Goal: Information Seeking & Learning: Find specific fact

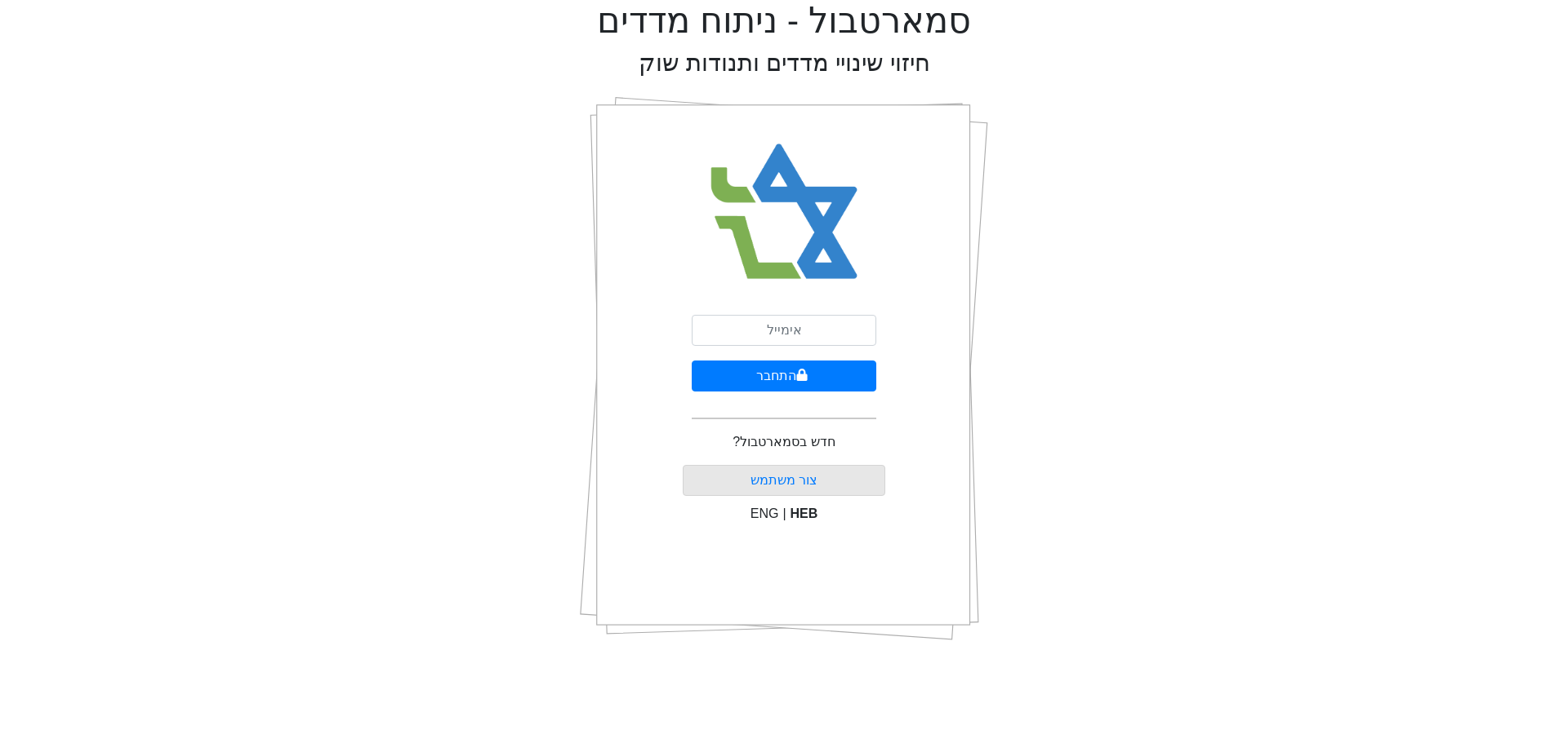
click at [784, 309] on div "התחבר חדש בסמארטבול? צור משתמש ENG | HEB" at bounding box center [784, 369] width 204 height 571
click at [775, 319] on input "email" at bounding box center [783, 330] width 184 height 31
type input "[EMAIL_ADDRESS][DOMAIN_NAME]"
click at [790, 379] on button "התחבר" at bounding box center [783, 376] width 184 height 31
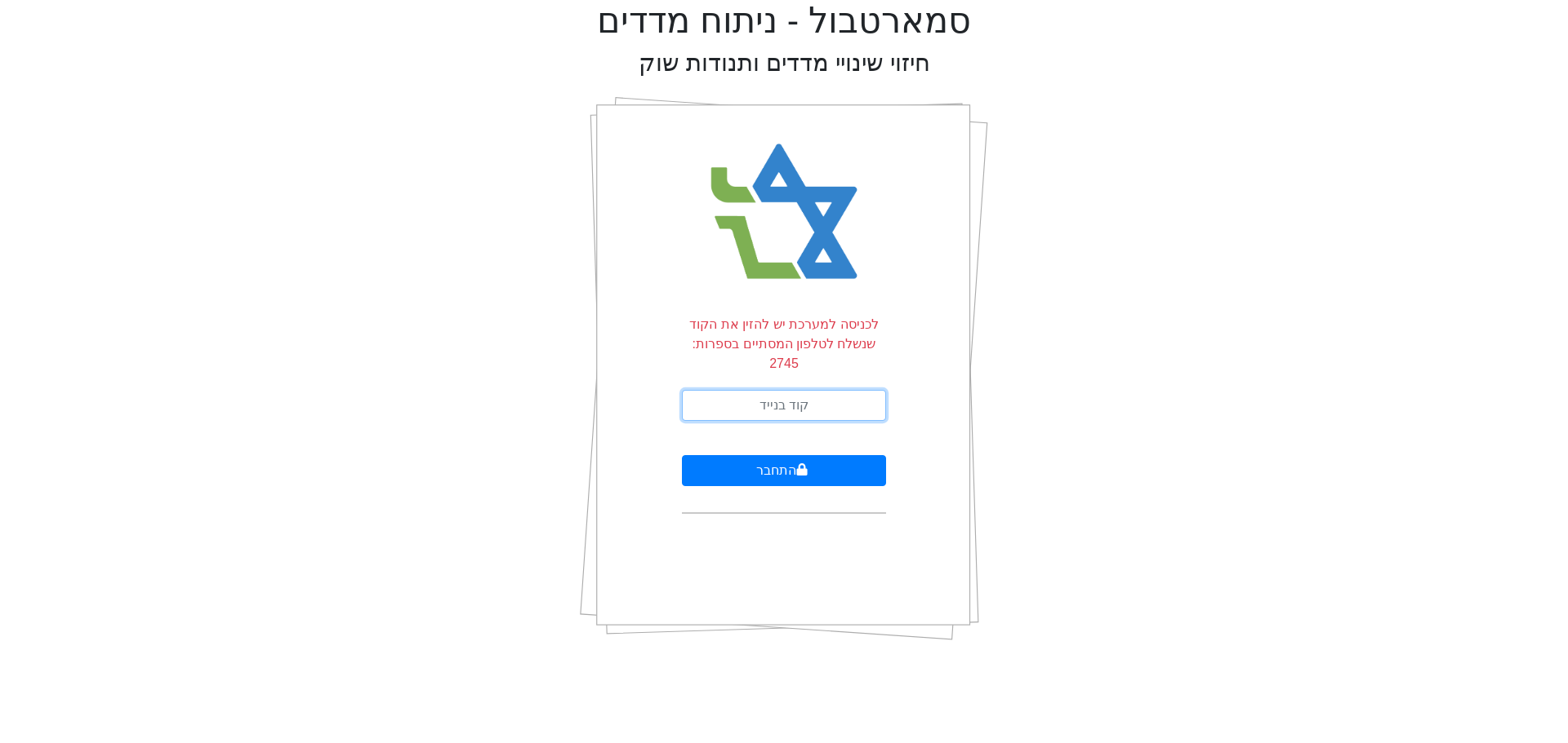
click at [791, 393] on input "text" at bounding box center [783, 405] width 204 height 31
type input "806538"
click at [682, 455] on button "התחבר" at bounding box center [783, 471] width 204 height 31
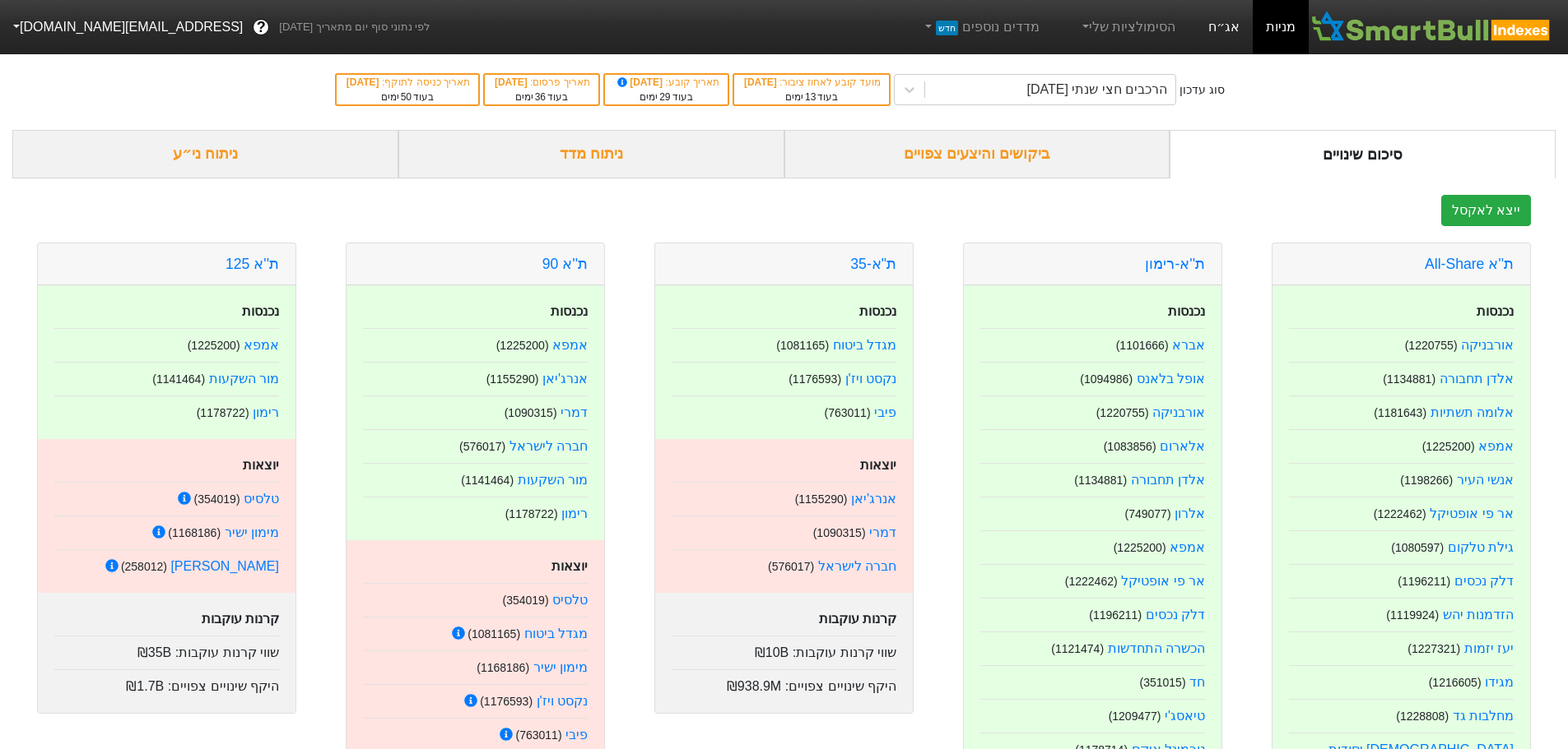
click at [1214, 18] on link "אג״ח" at bounding box center [1223, 27] width 57 height 54
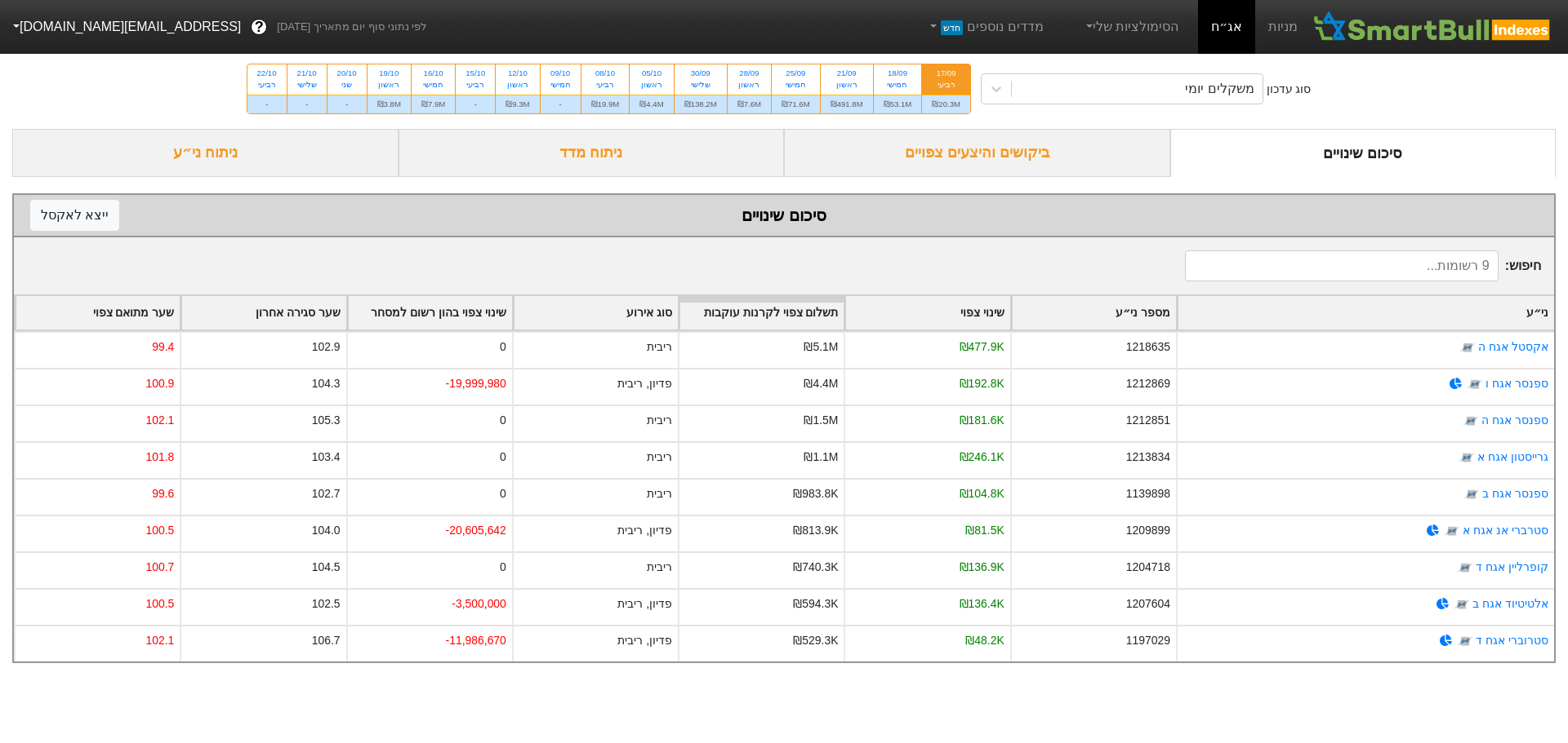
click at [1045, 148] on div "ביקושים והיצעים צפויים" at bounding box center [977, 153] width 386 height 48
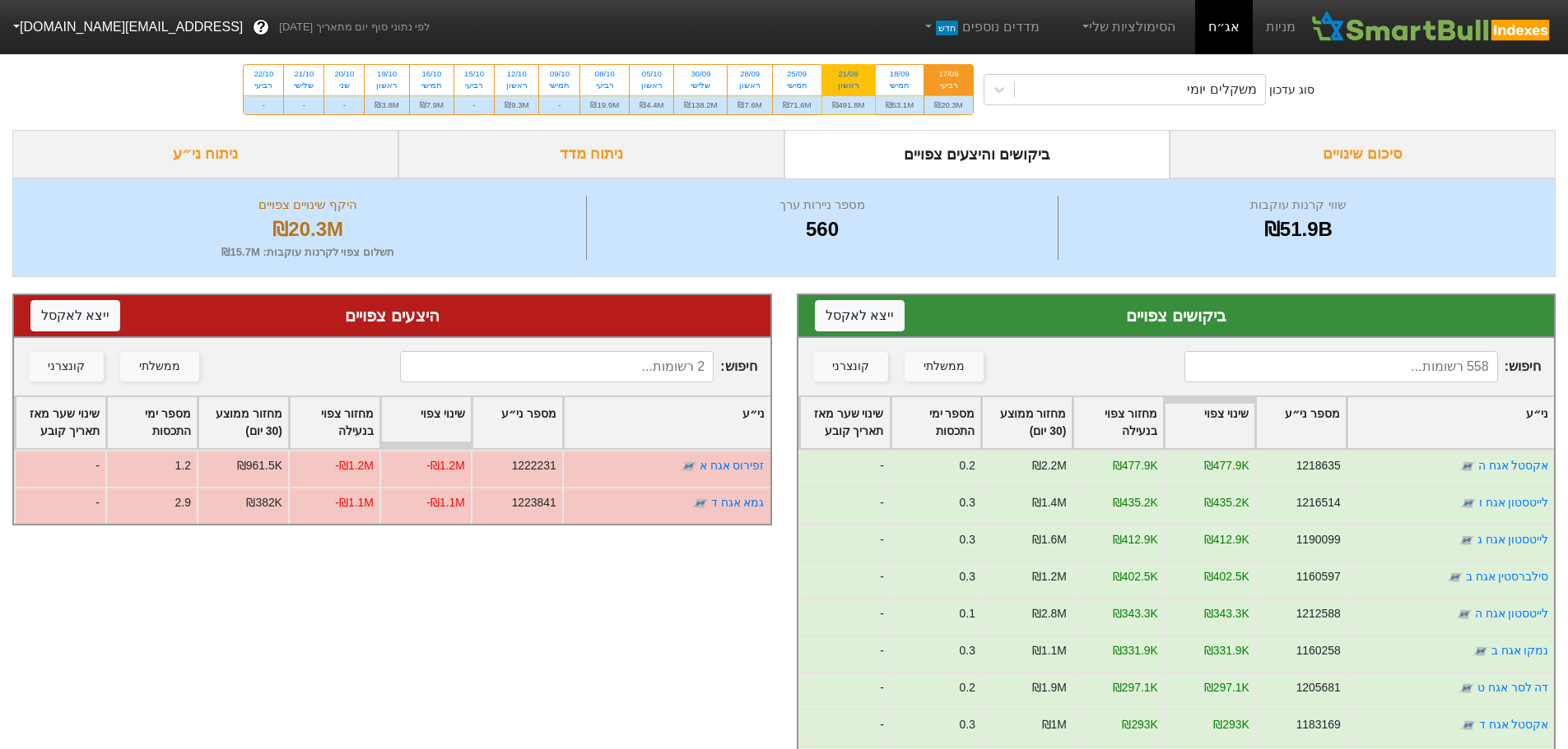
click at [857, 110] on div "₪491.8M" at bounding box center [849, 104] width 53 height 18
click at [849, 76] on input "21/09 ראשון ₪491.8M" at bounding box center [843, 70] width 11 height 11
radio input "true"
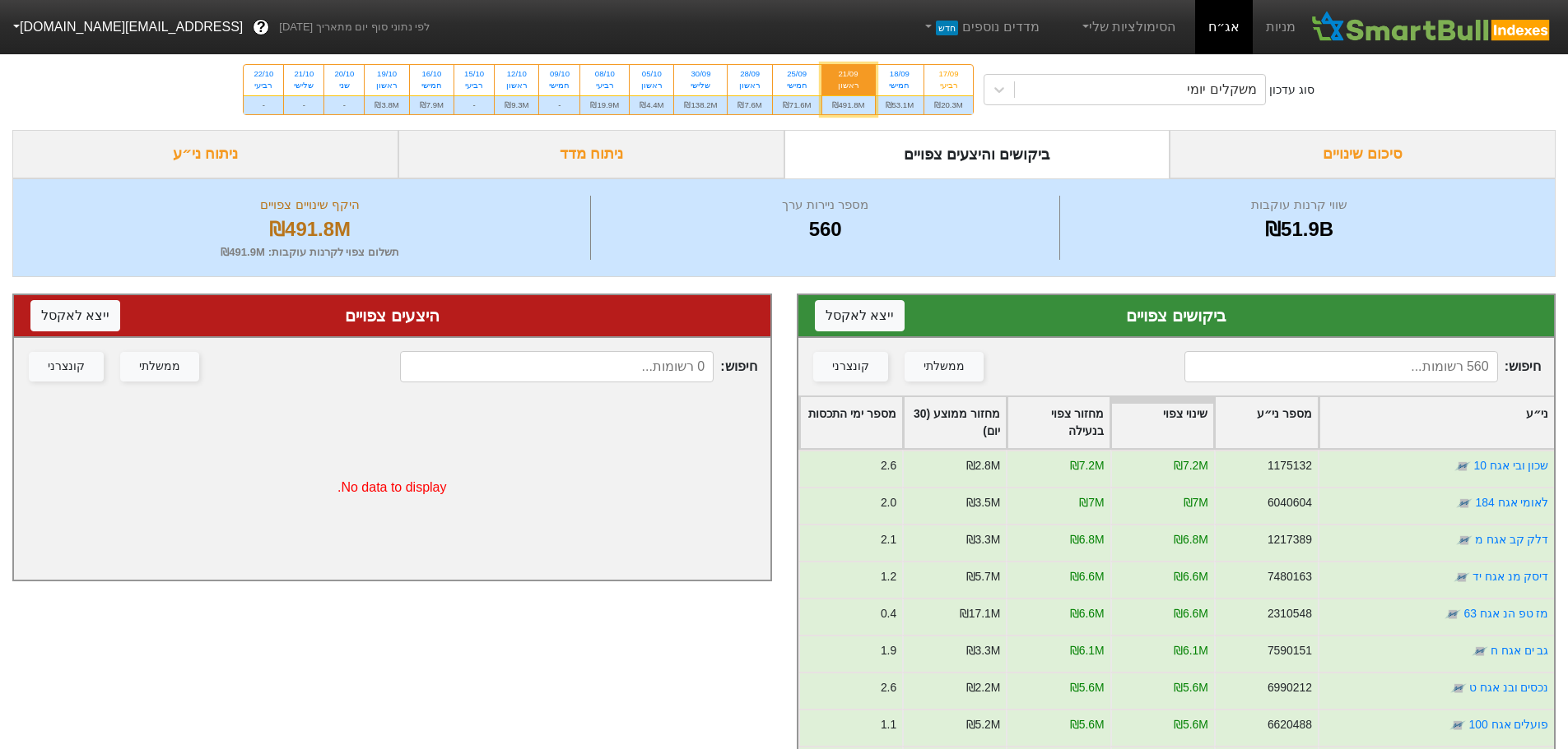
drag, startPoint x: 1408, startPoint y: 364, endPoint x: 1400, endPoint y: 377, distance: 15.3
click at [1400, 377] on input at bounding box center [1341, 367] width 313 height 31
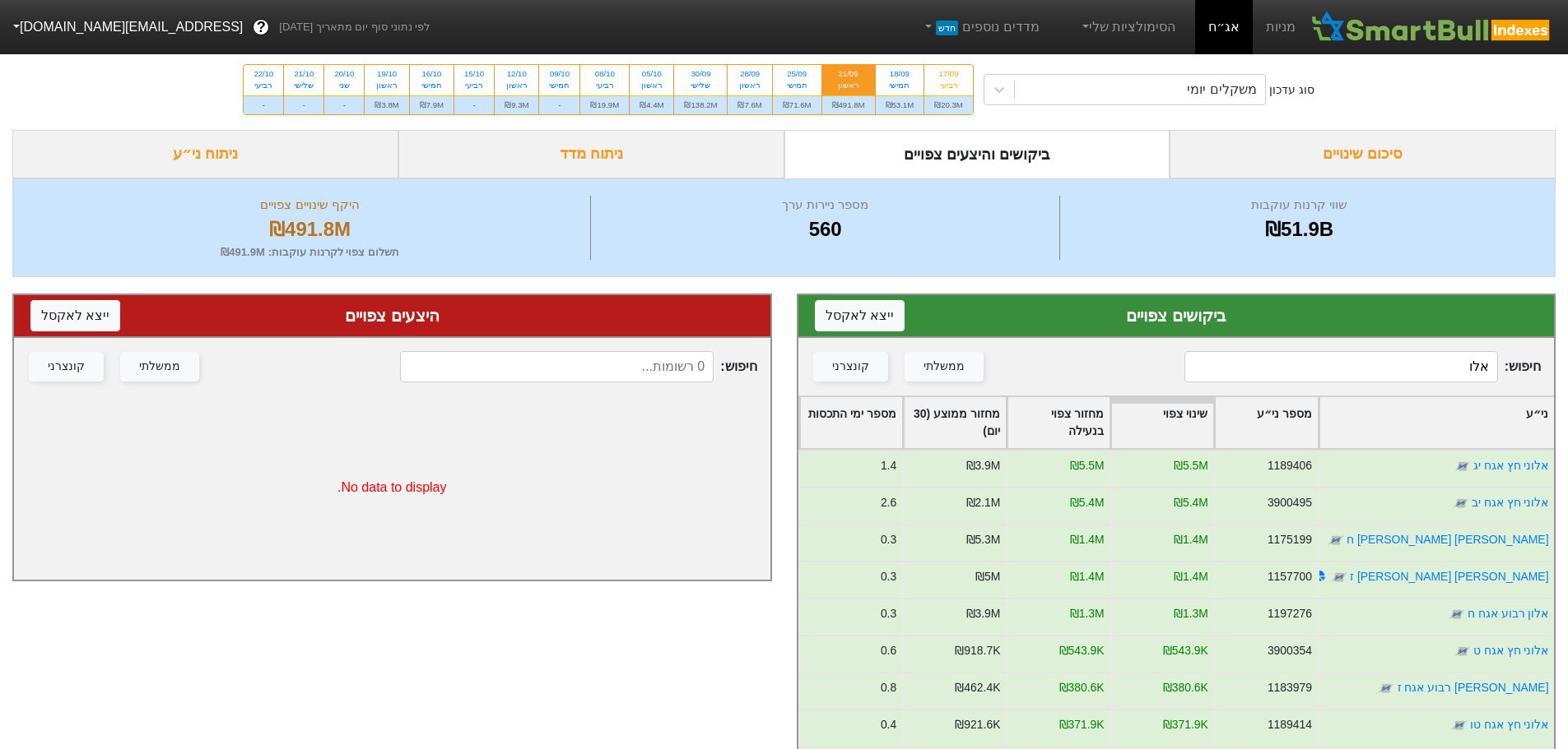
type input "אלונ"
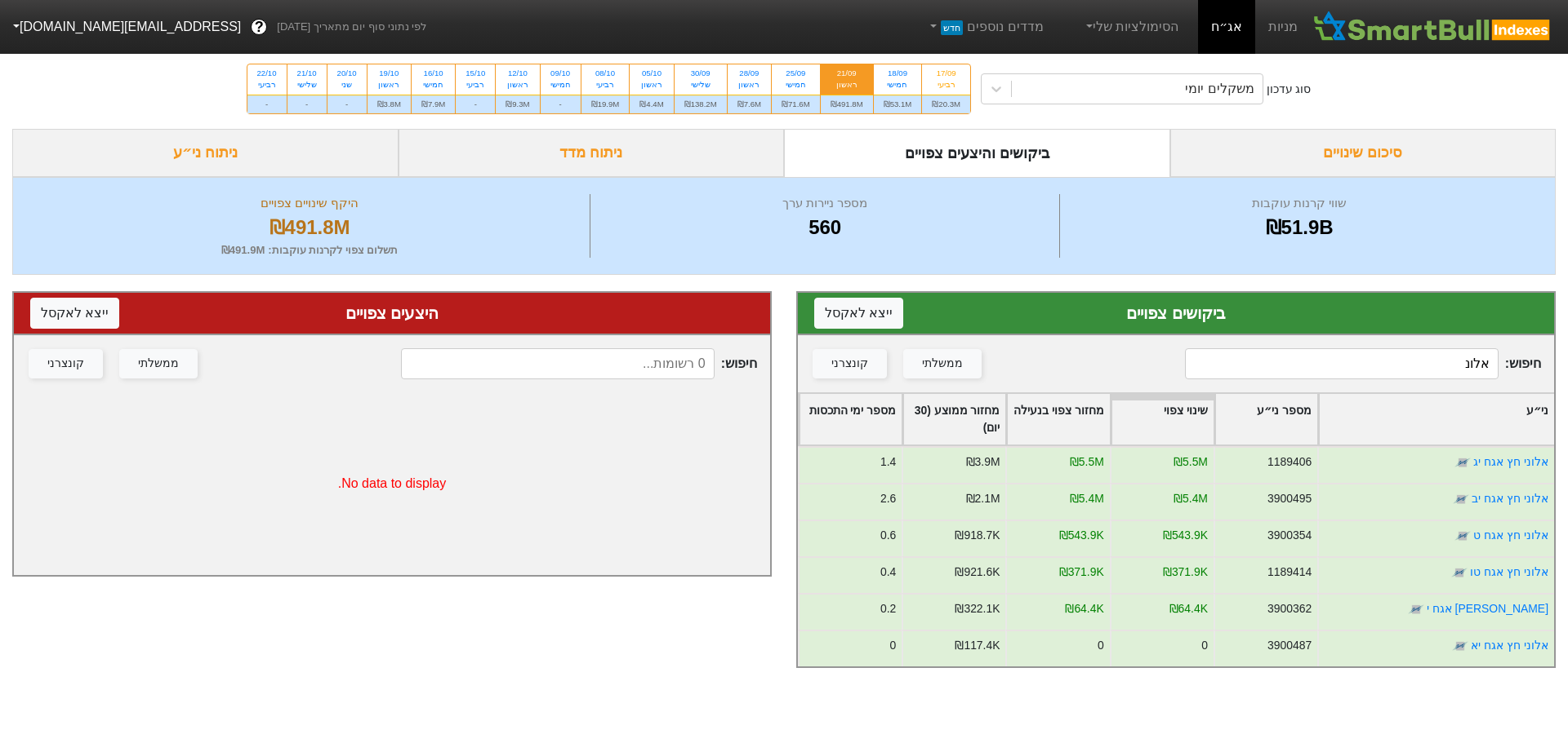
click at [1399, 370] on input "אלונ" at bounding box center [1341, 364] width 314 height 31
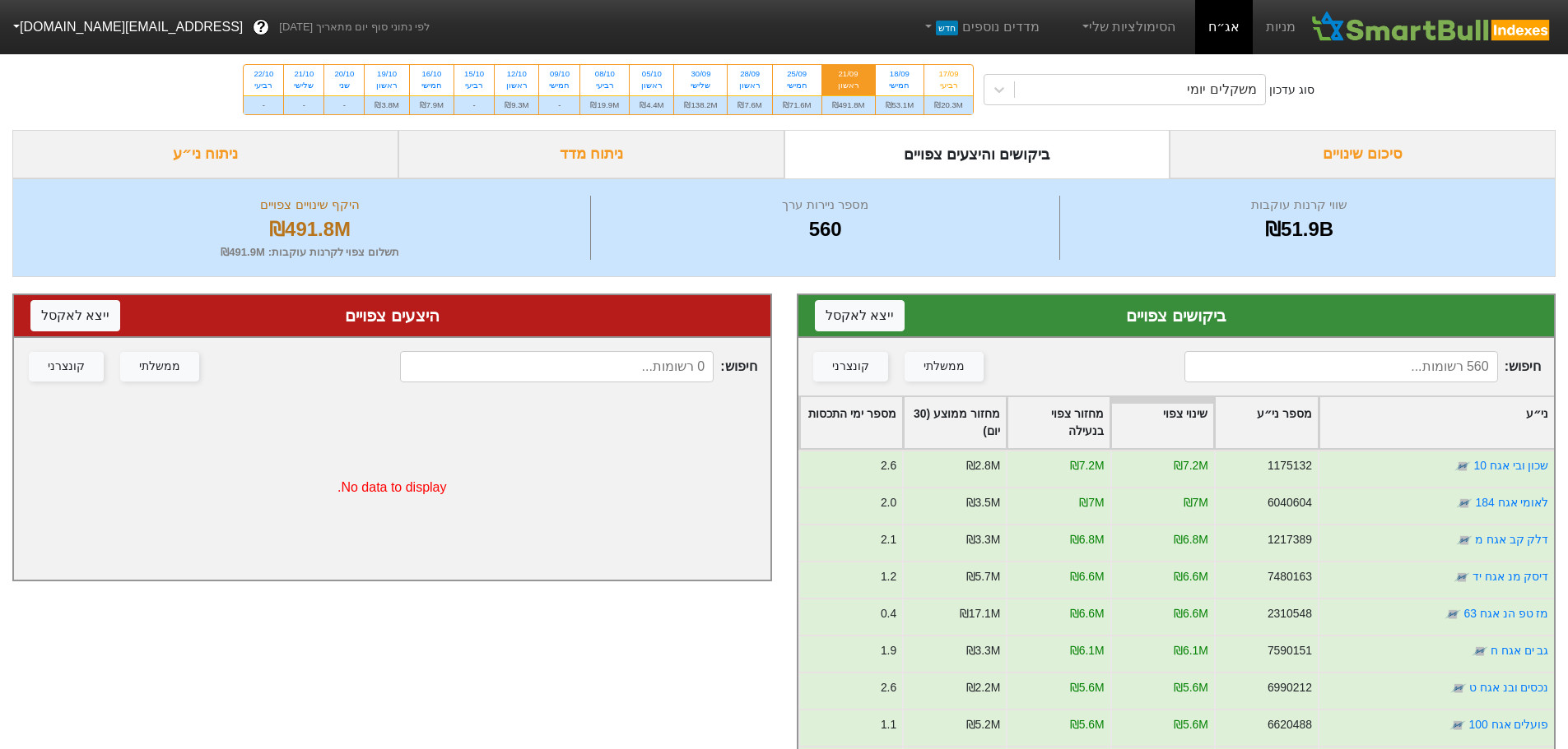
click at [1372, 368] on input at bounding box center [1341, 367] width 313 height 31
click at [1367, 372] on input at bounding box center [1341, 367] width 313 height 31
type input "אלו"
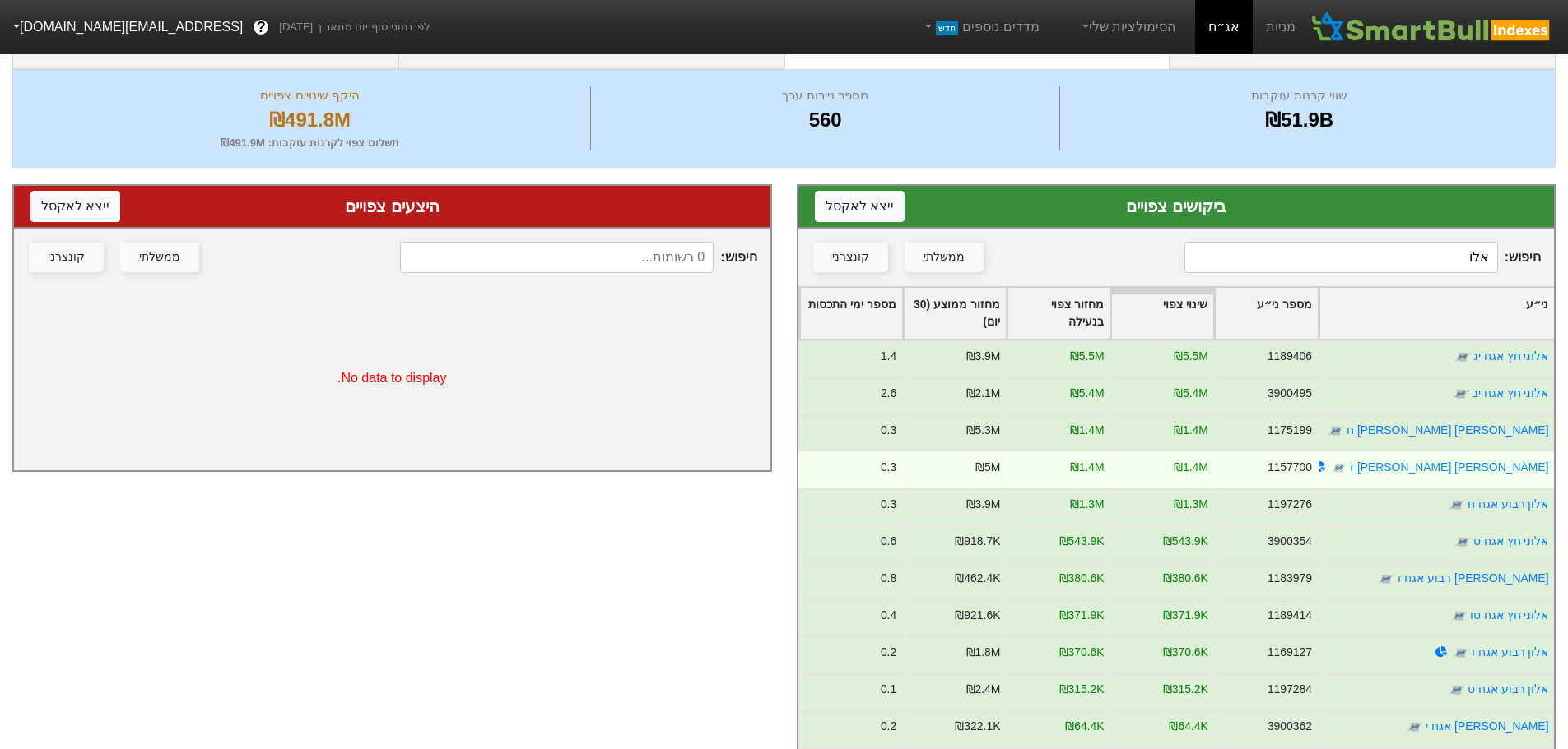
scroll to position [83, 0]
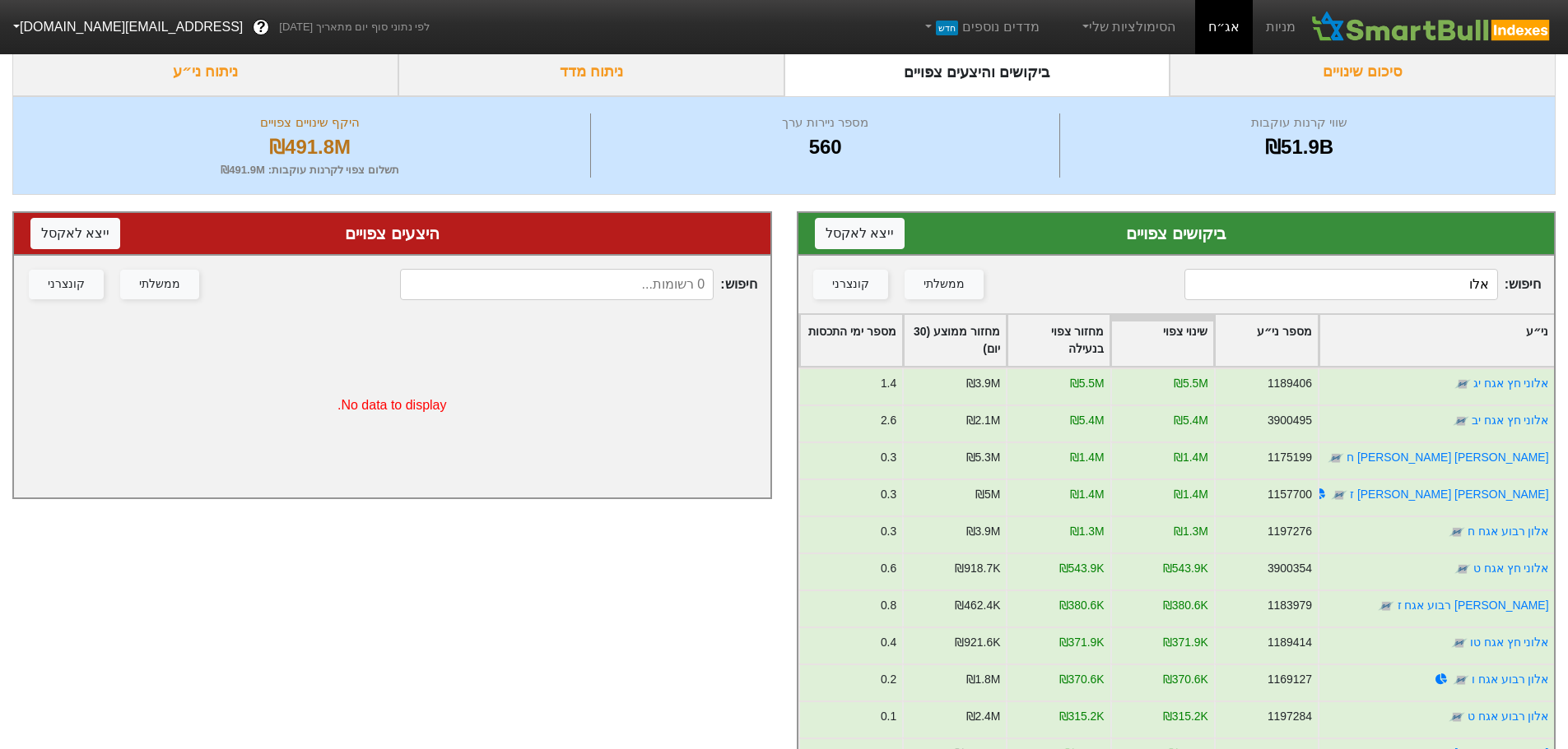
click at [1447, 285] on input "אלו" at bounding box center [1341, 285] width 313 height 31
